Goal: Navigation & Orientation: Find specific page/section

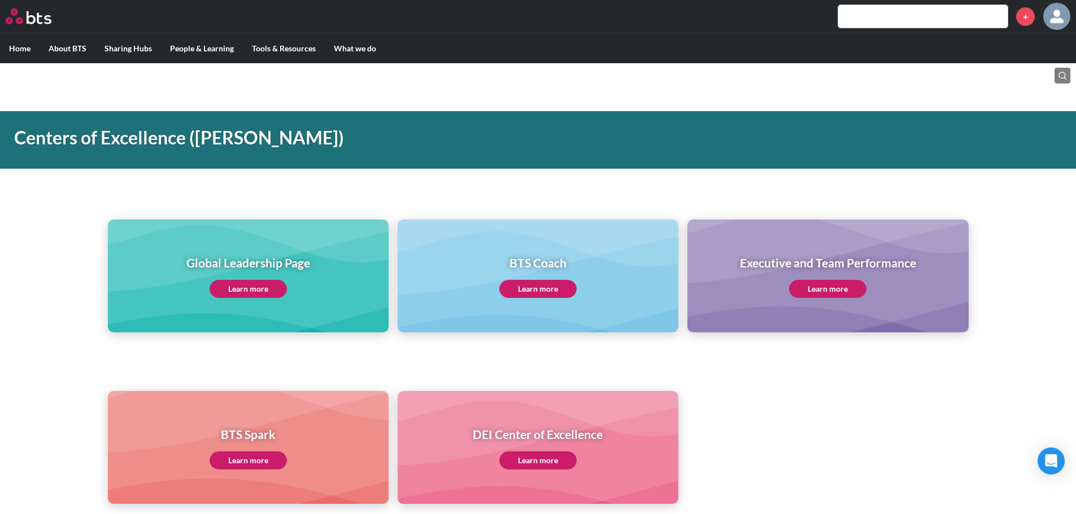
click at [252, 290] on link "Learn more" at bounding box center [248, 289] width 77 height 18
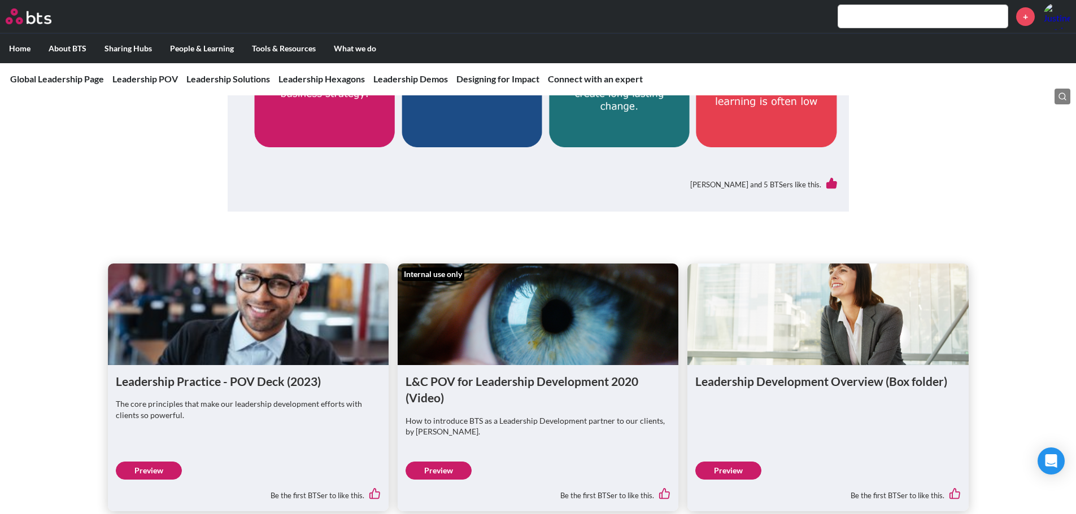
scroll to position [678, 0]
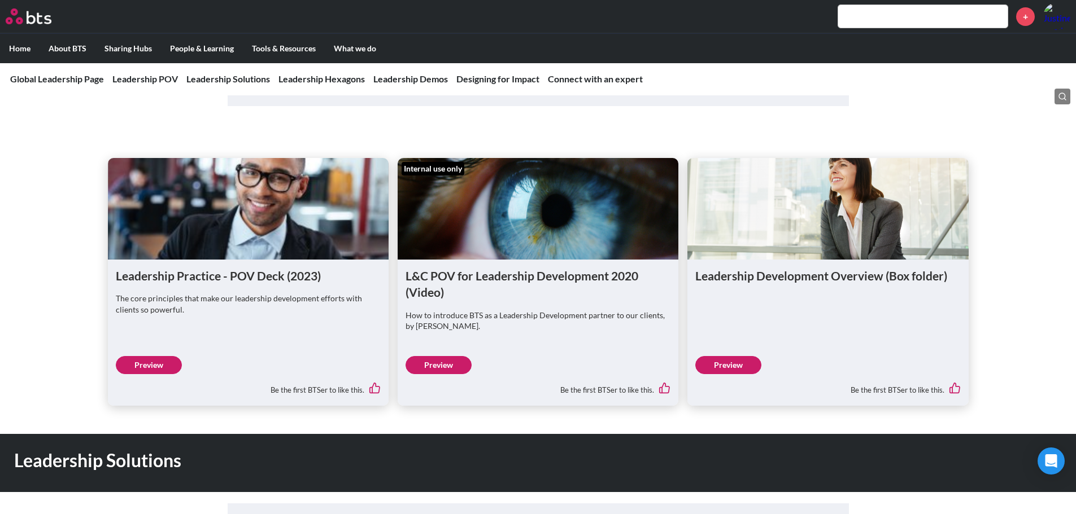
click at [160, 365] on link "Preview" at bounding box center [149, 365] width 66 height 18
click at [753, 367] on link "Preview" at bounding box center [728, 365] width 66 height 18
click at [784, 233] on figure at bounding box center [827, 209] width 281 height 102
click at [766, 280] on h1 "Leadership Development Overview (Box folder)" at bounding box center [827, 276] width 265 height 16
click at [731, 364] on link "Preview" at bounding box center [728, 365] width 66 height 18
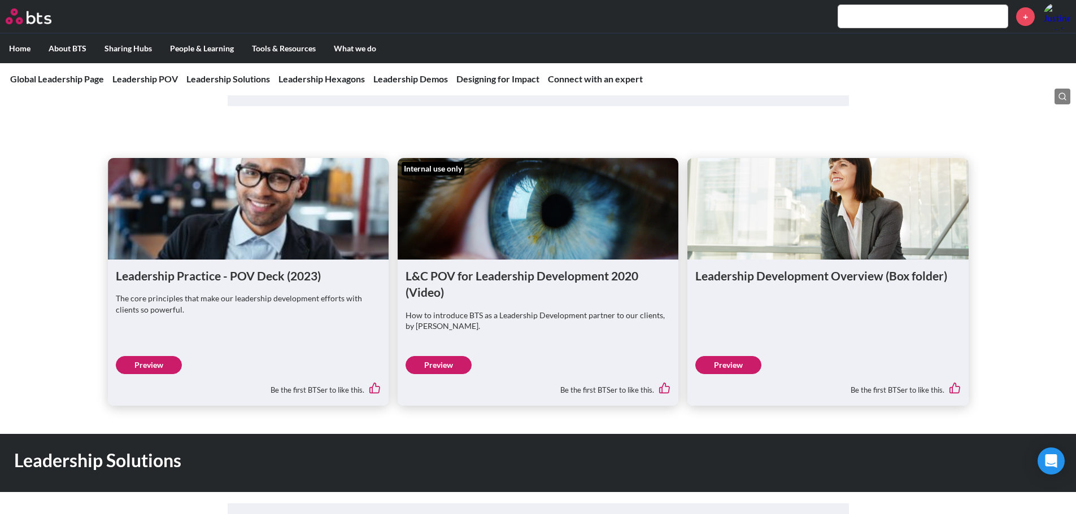
click at [438, 368] on link "Preview" at bounding box center [438, 365] width 66 height 18
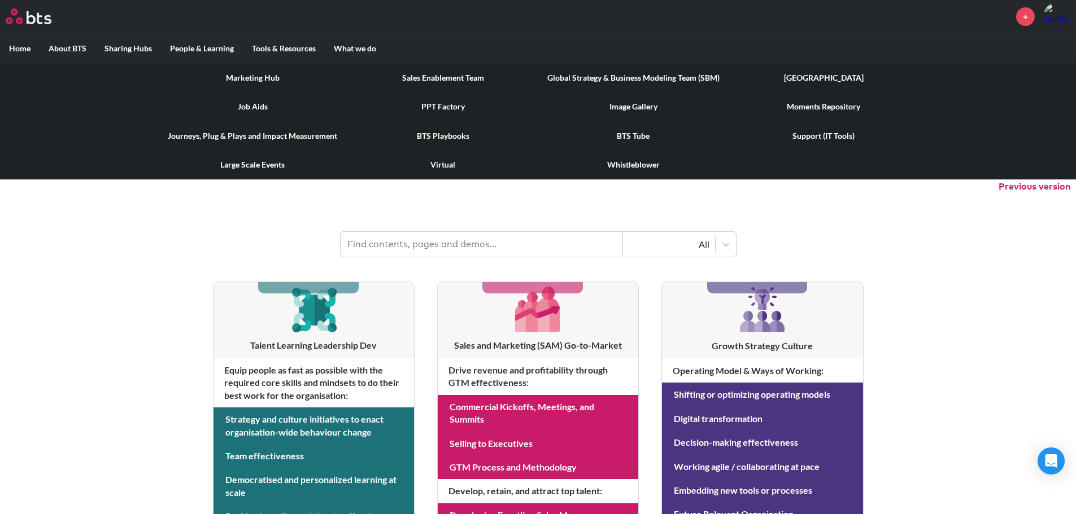
click at [453, 135] on link "BTS Playbooks" at bounding box center [443, 135] width 190 height 29
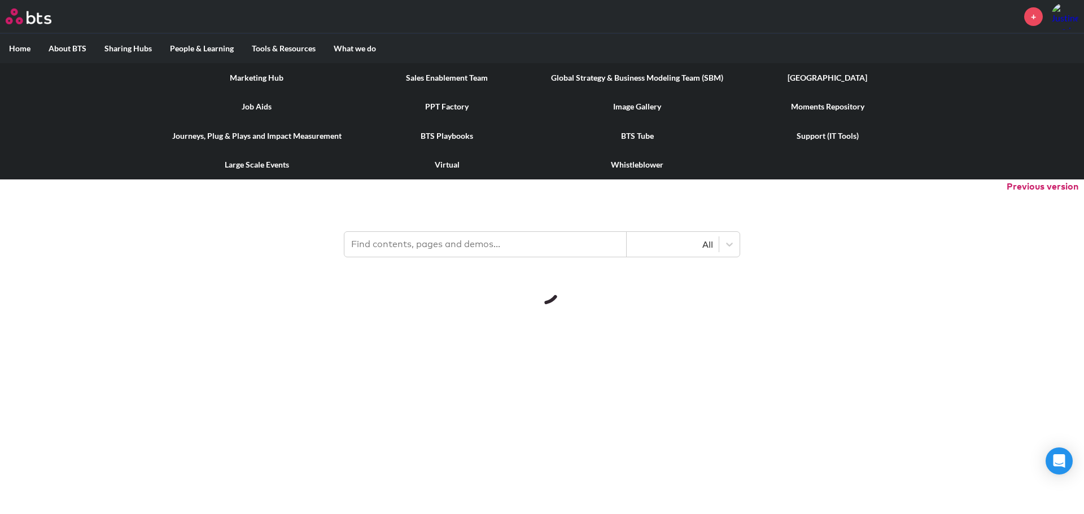
click at [583, 76] on link "Global Strategy & Business Modeling Team (SBM)" at bounding box center [637, 77] width 190 height 29
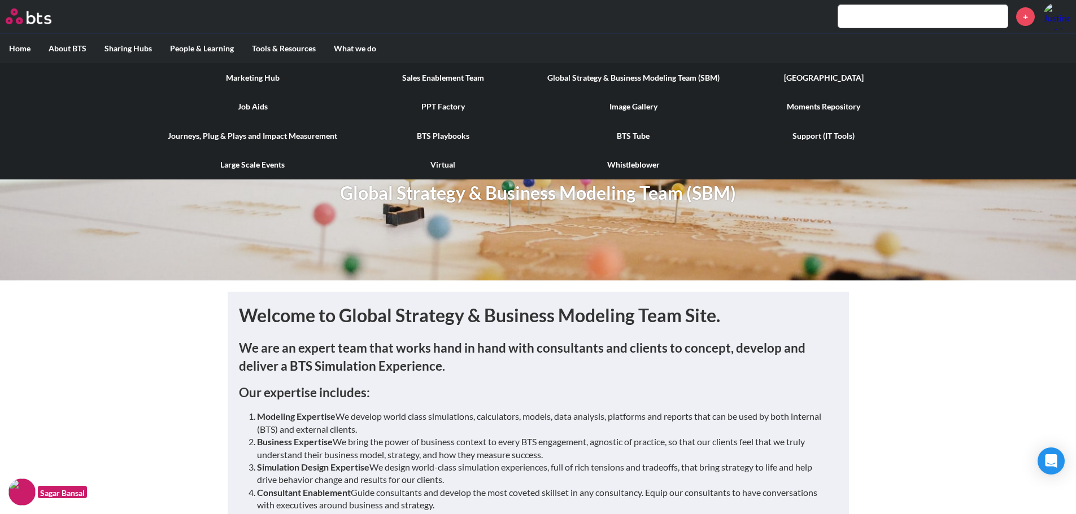
click at [822, 108] on link "Moments Repository" at bounding box center [823, 106] width 190 height 29
